Goal: Check status: Check status

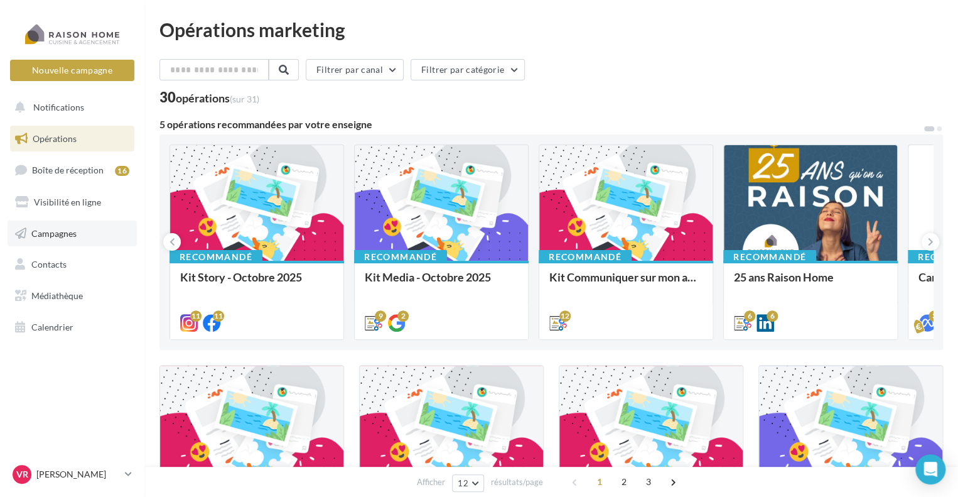
click at [70, 232] on span "Campagnes" at bounding box center [53, 232] width 45 height 11
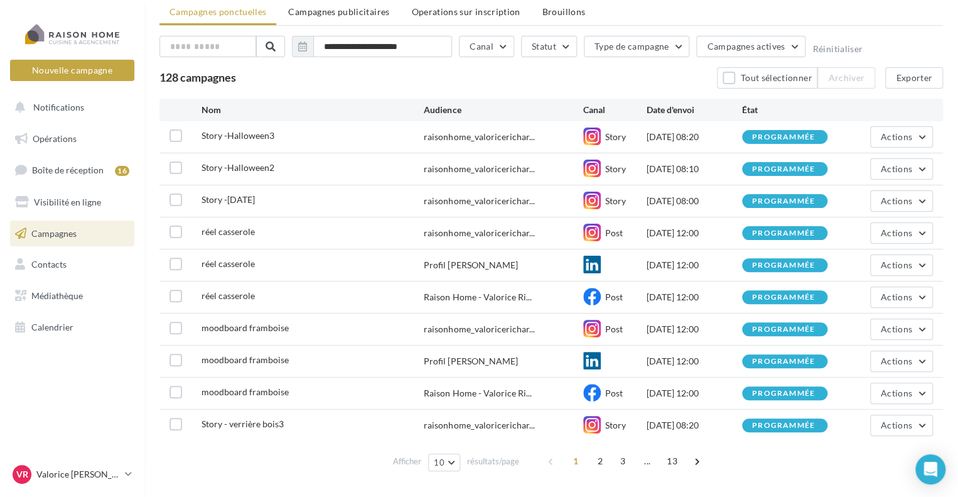
scroll to position [75, 0]
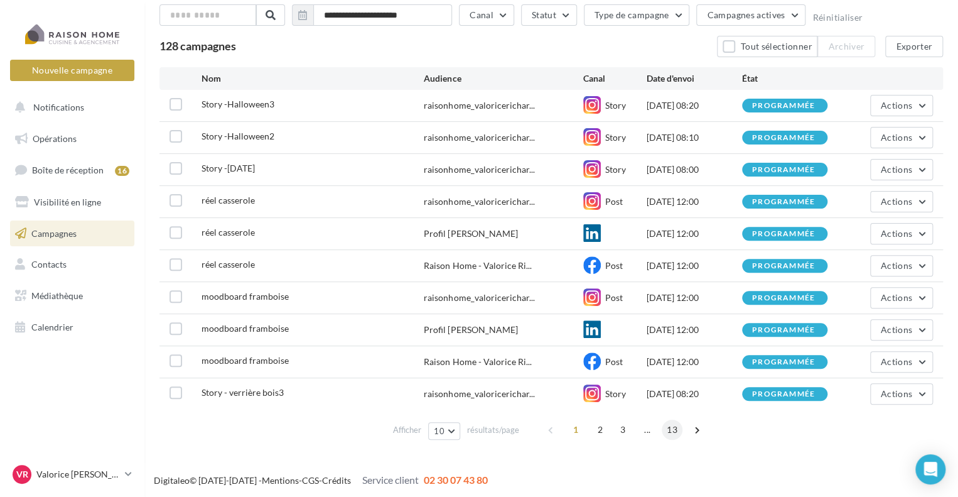
click at [667, 431] on span "13" at bounding box center [672, 429] width 21 height 20
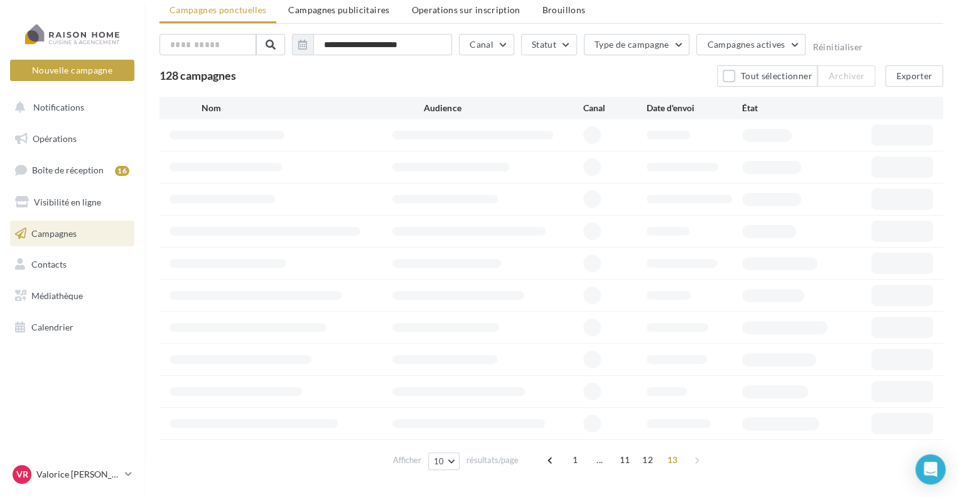
scroll to position [11, 0]
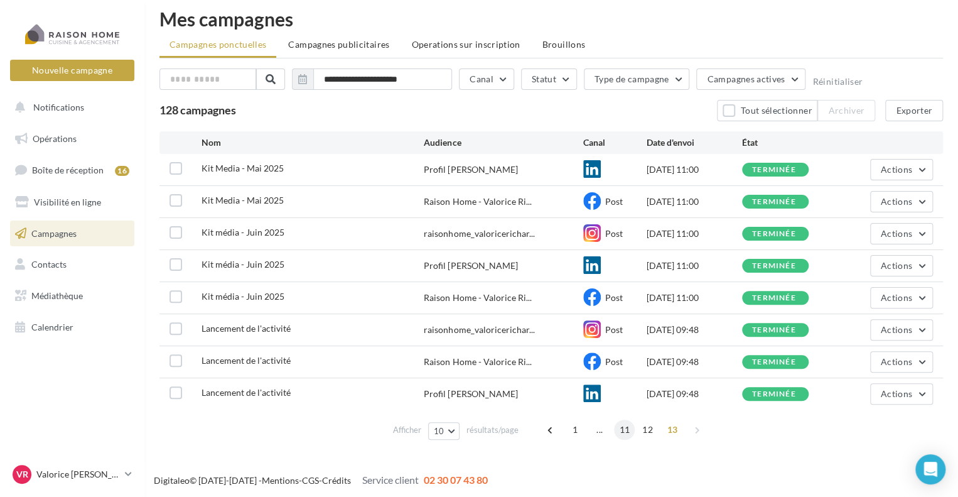
click at [615, 425] on span "11" at bounding box center [624, 429] width 21 height 20
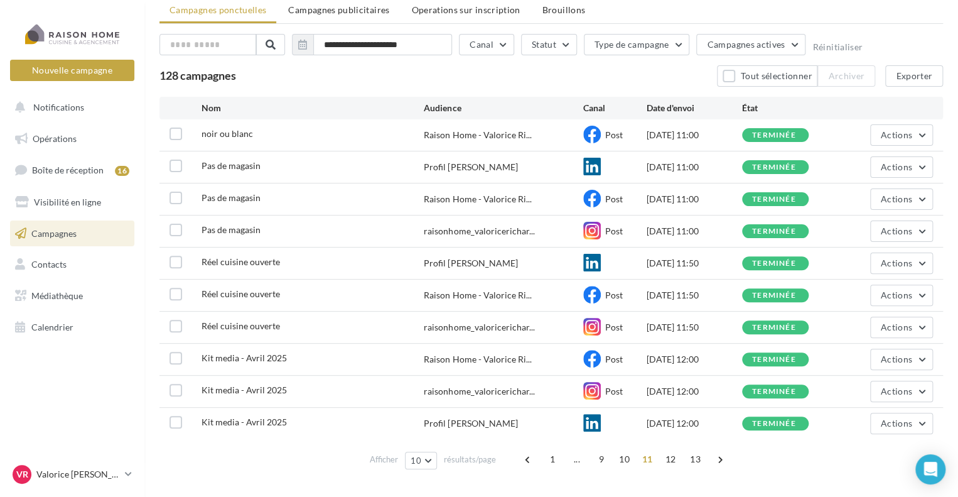
scroll to position [75, 0]
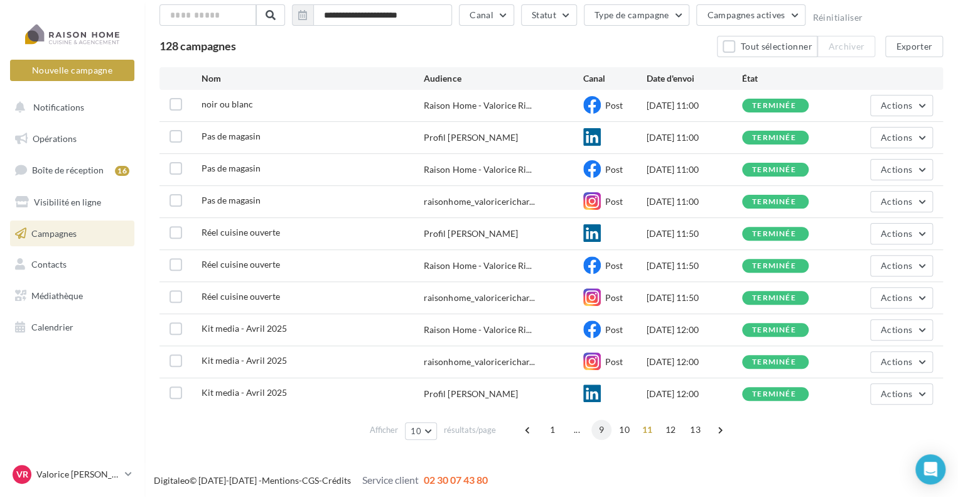
click at [601, 428] on span "9" at bounding box center [601, 429] width 20 height 20
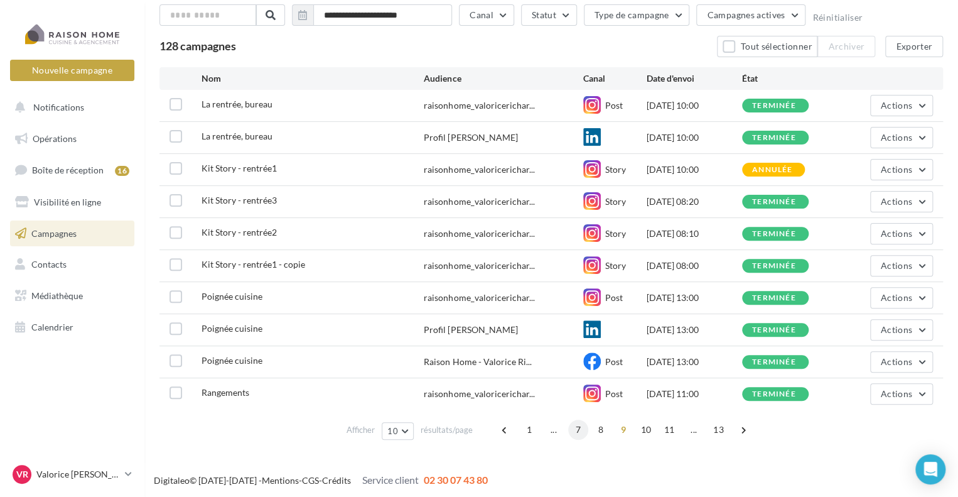
click at [578, 429] on span "7" at bounding box center [578, 429] width 20 height 20
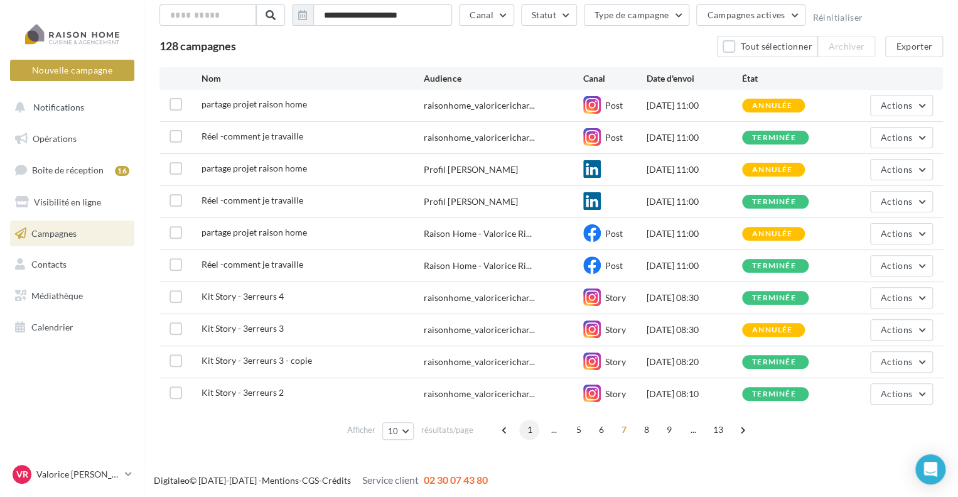
click at [531, 429] on span "1" at bounding box center [529, 429] width 20 height 20
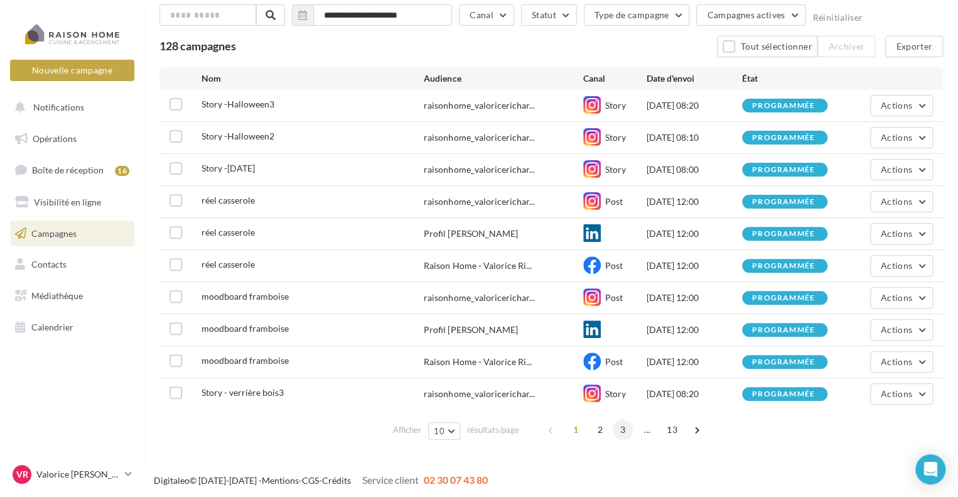
click at [615, 431] on span "3" at bounding box center [623, 429] width 20 height 20
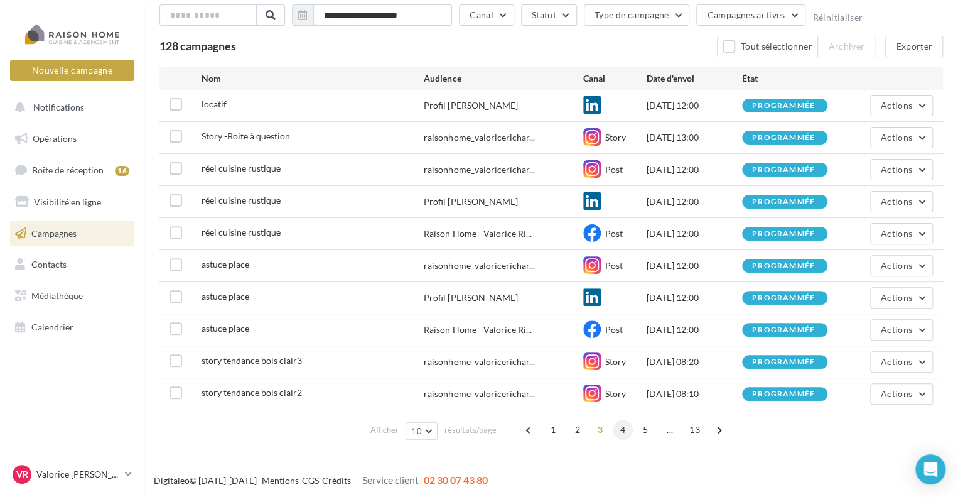
click at [620, 431] on span "4" at bounding box center [623, 429] width 20 height 20
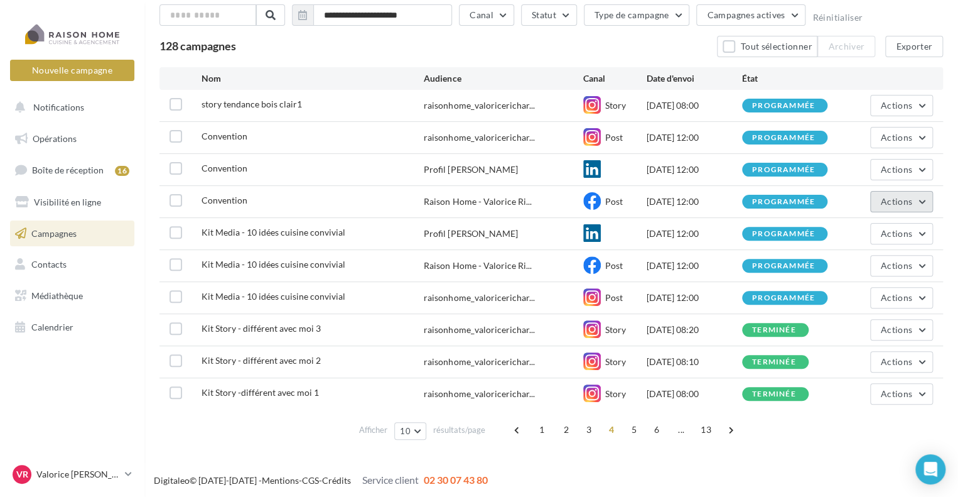
click at [898, 203] on span "Actions" at bounding box center [896, 201] width 31 height 11
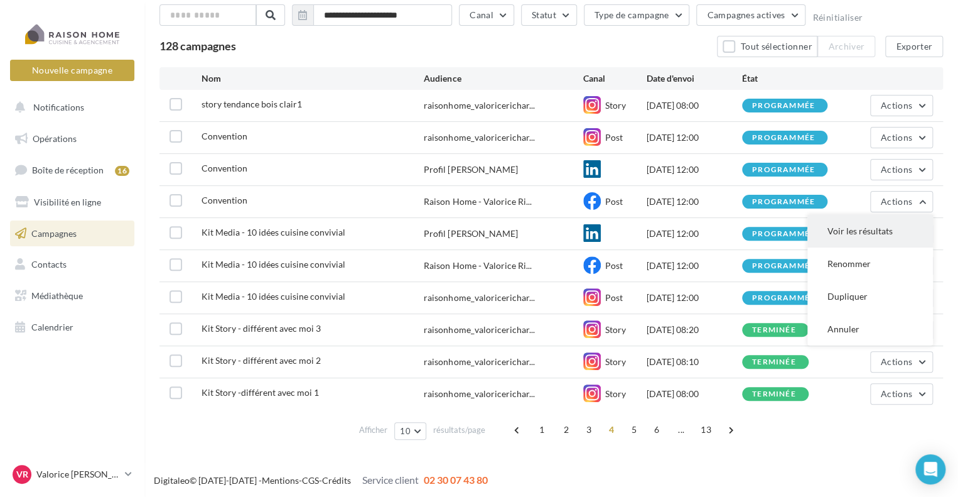
click at [887, 224] on button "Voir les résultats" at bounding box center [870, 231] width 126 height 33
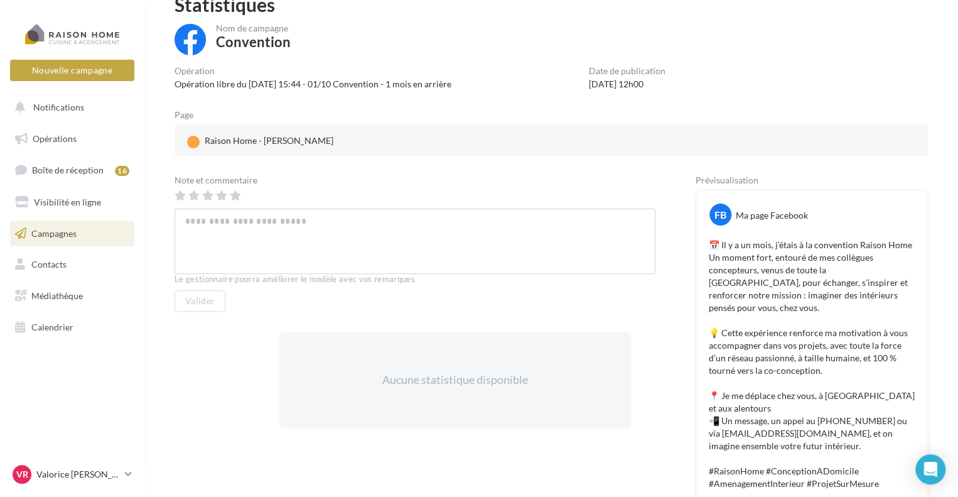
scroll to position [55, 0]
